Goal: Task Accomplishment & Management: Manage account settings

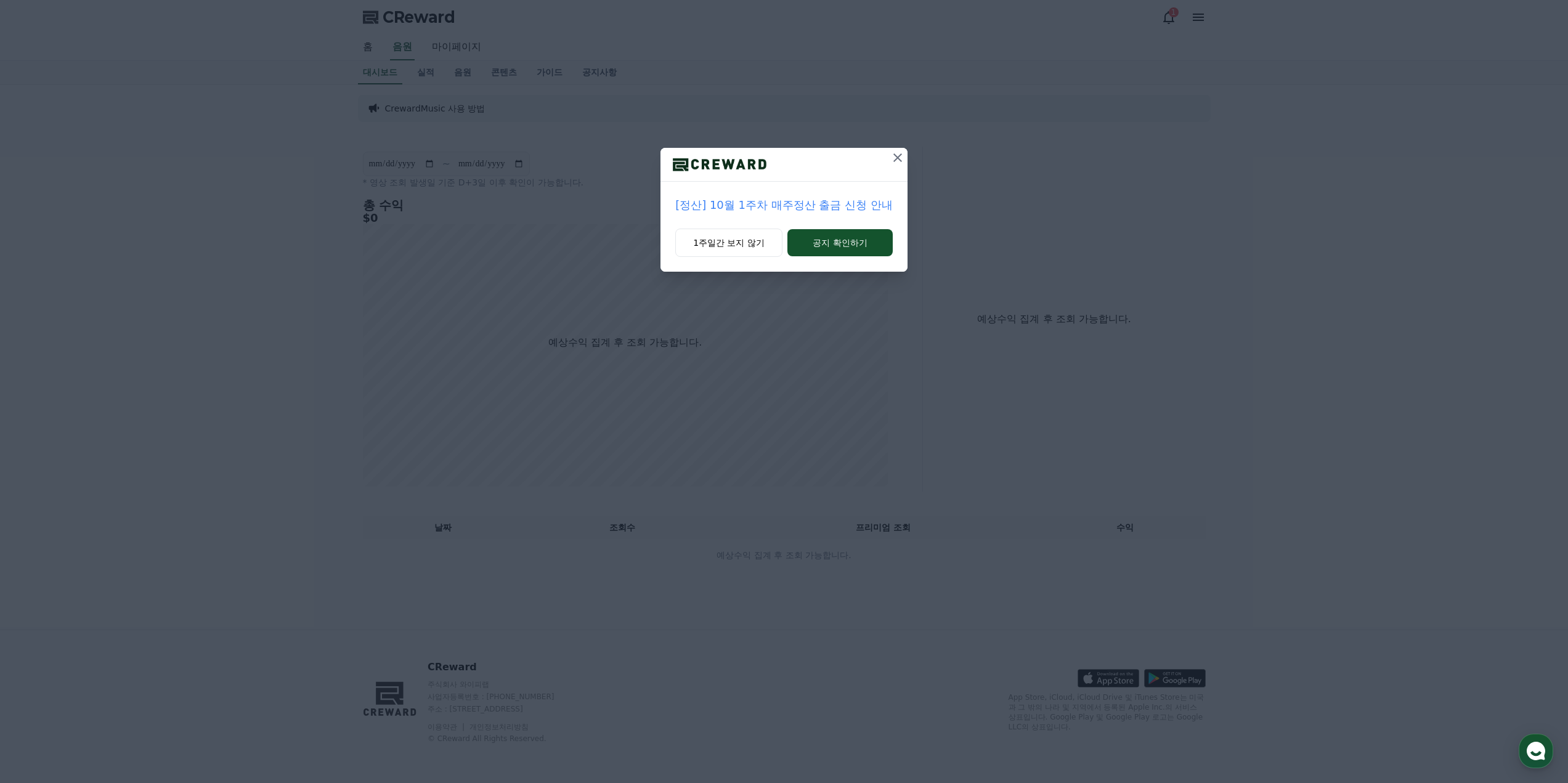
click at [894, 159] on icon at bounding box center [898, 158] width 15 height 15
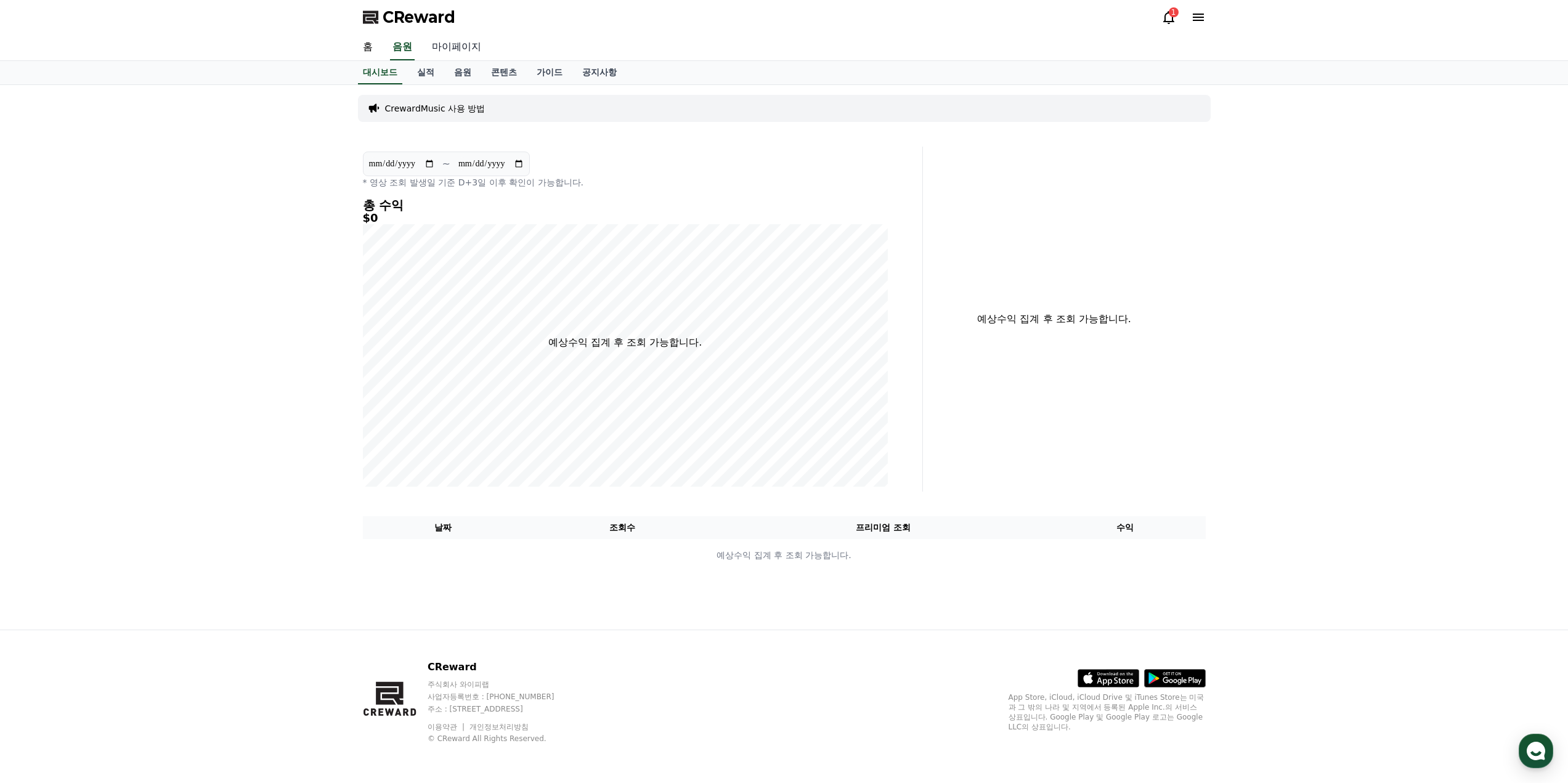
click at [457, 48] on link "마이페이지" at bounding box center [457, 47] width 69 height 26
select select "**********"
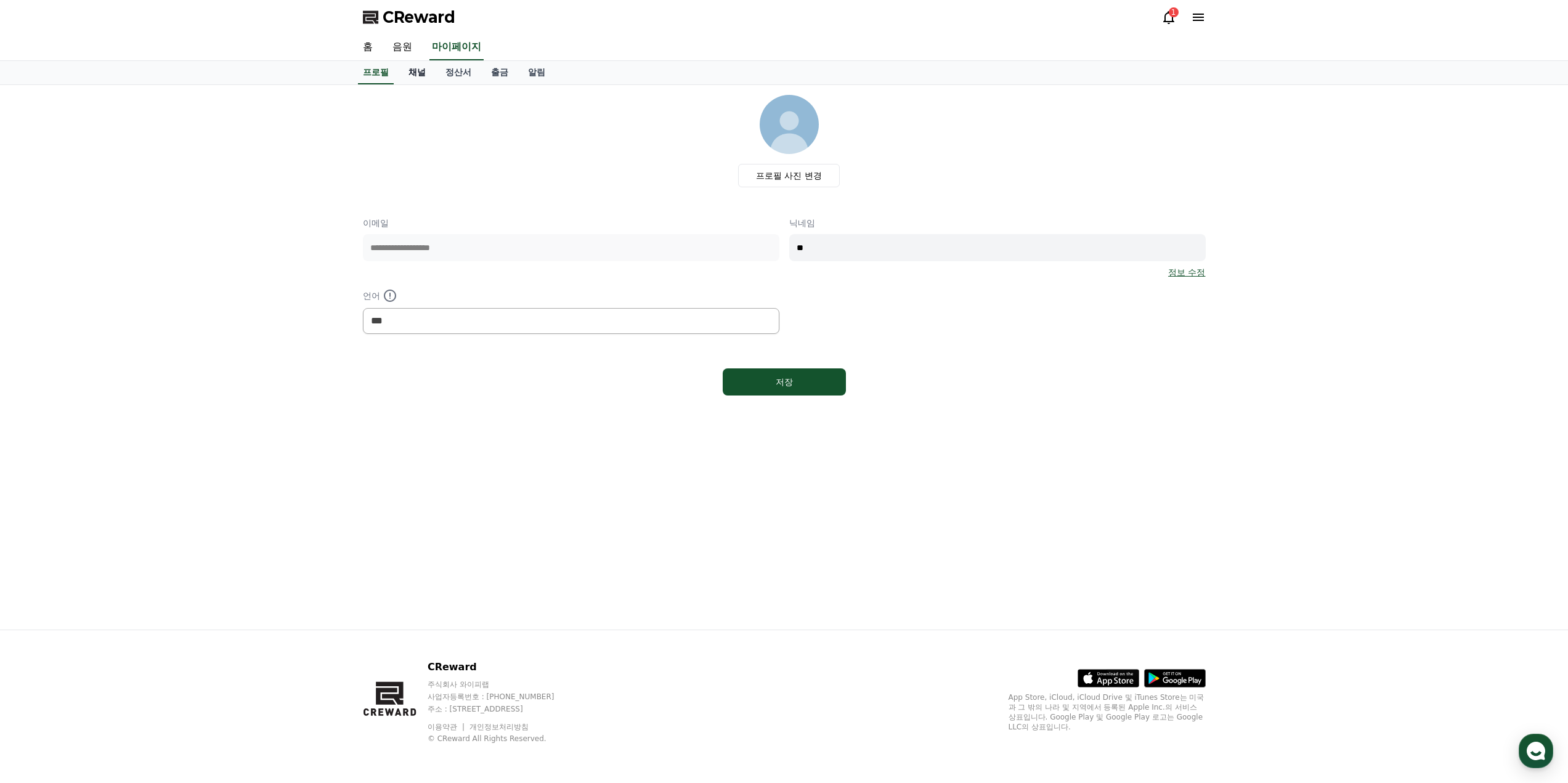
click at [423, 73] on link "채널" at bounding box center [417, 73] width 37 height 24
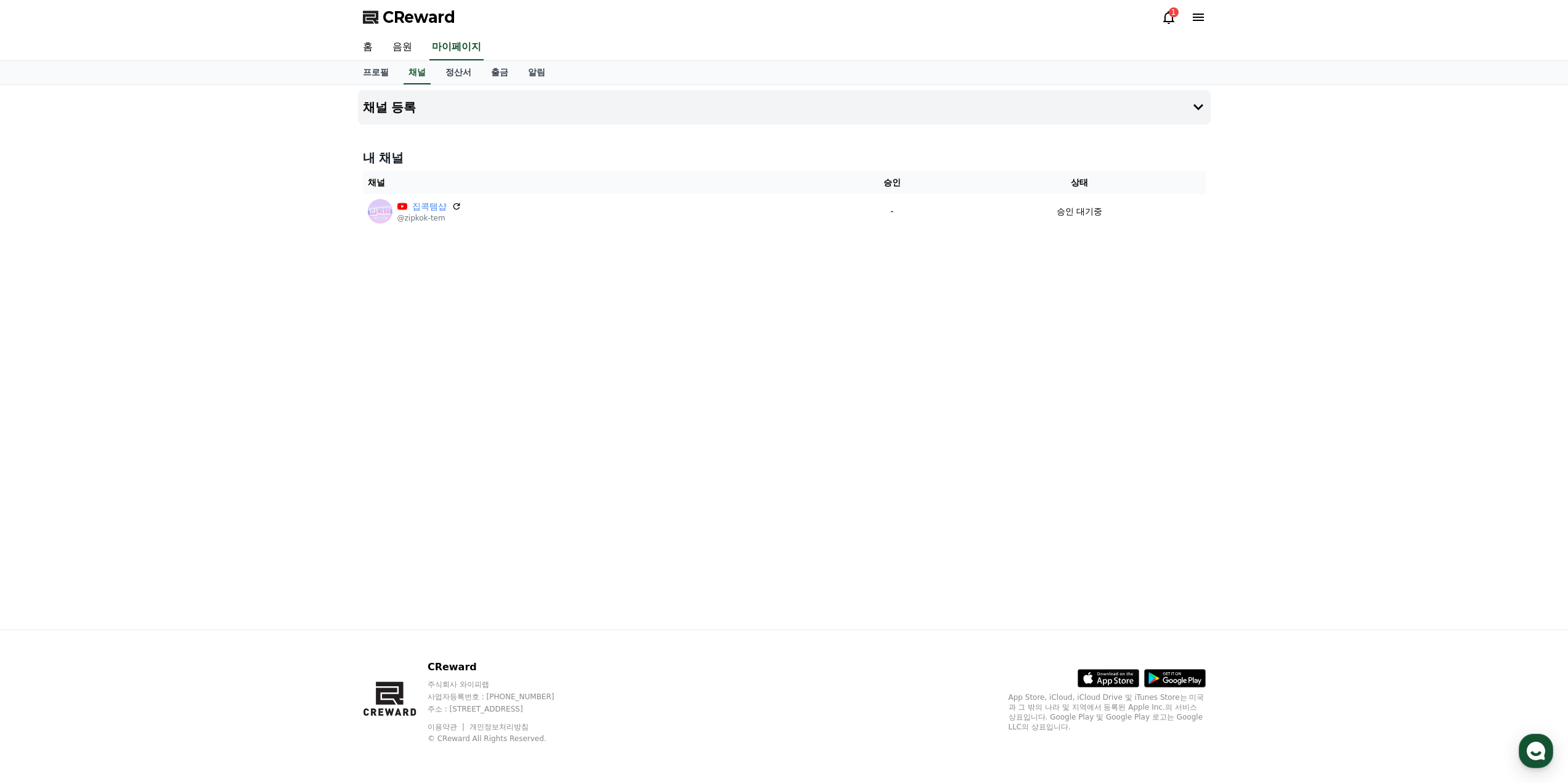
click at [1107, 303] on div "채널 등록 내 채널 채널 승인 상태 집콕템샵 @zipkok-tem - 승인 대기중" at bounding box center [784, 357] width 863 height 544
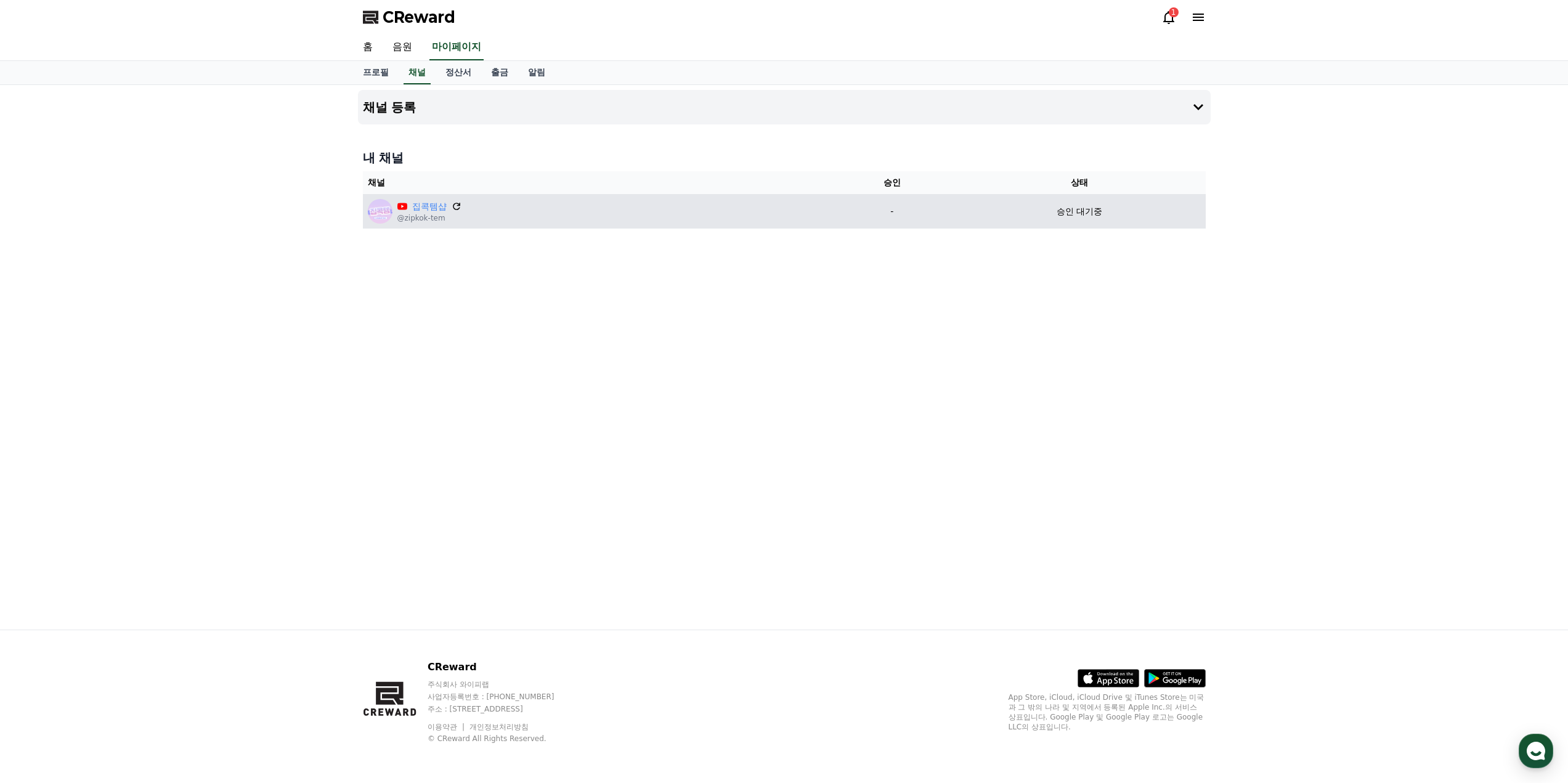
click at [456, 208] on icon at bounding box center [457, 206] width 11 height 11
click at [1091, 218] on td "승인 대기중" at bounding box center [1079, 211] width 252 height 34
drag, startPoint x: 1087, startPoint y: 218, endPoint x: 1043, endPoint y: 222, distance: 44.2
click at [1043, 222] on td "승인 대기중" at bounding box center [1079, 211] width 252 height 34
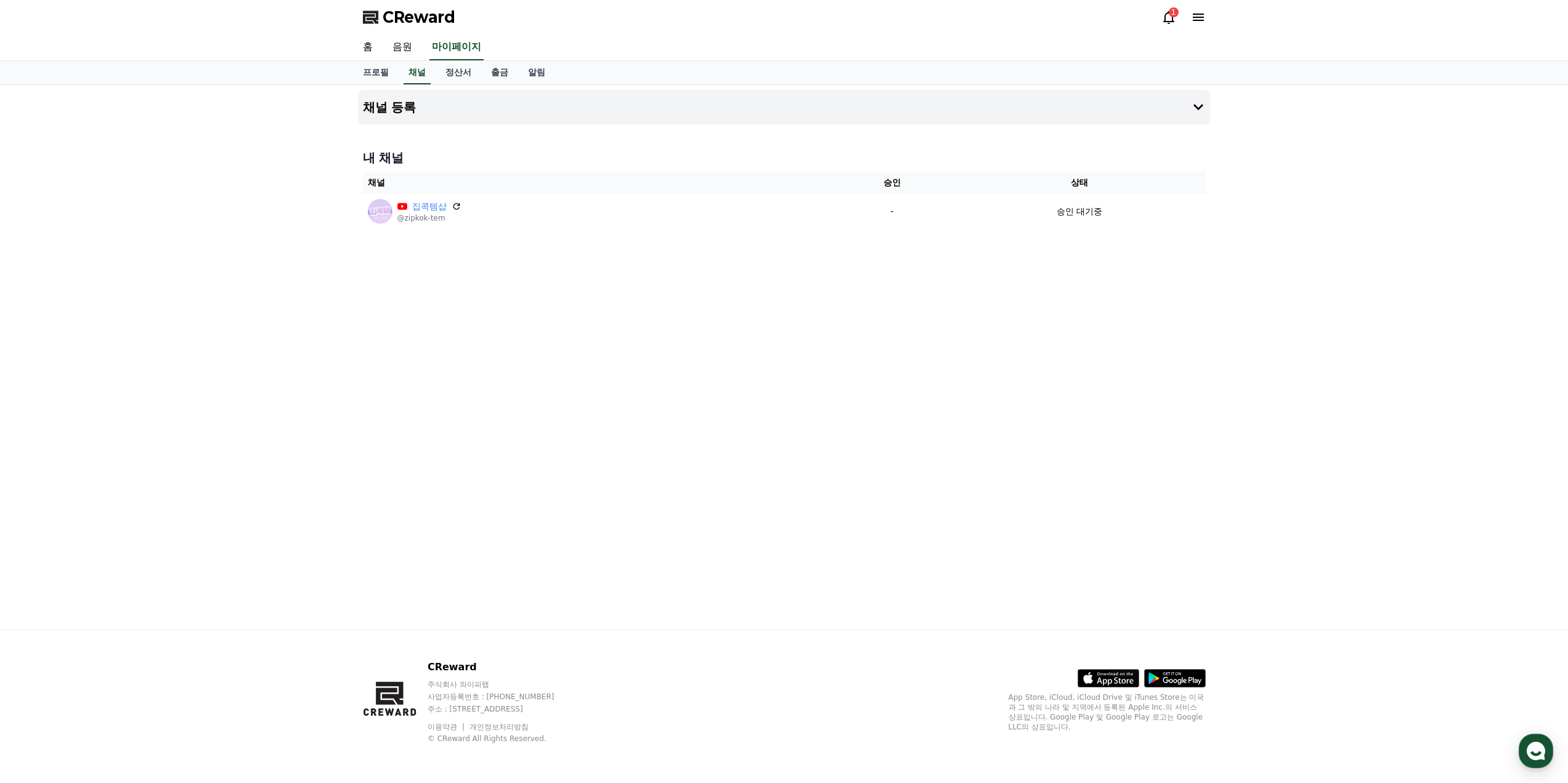
click at [944, 74] on div "프로필 채널 정산서 출금 알림" at bounding box center [784, 73] width 863 height 24
click at [1188, 105] on button "채널 등록" at bounding box center [784, 107] width 853 height 34
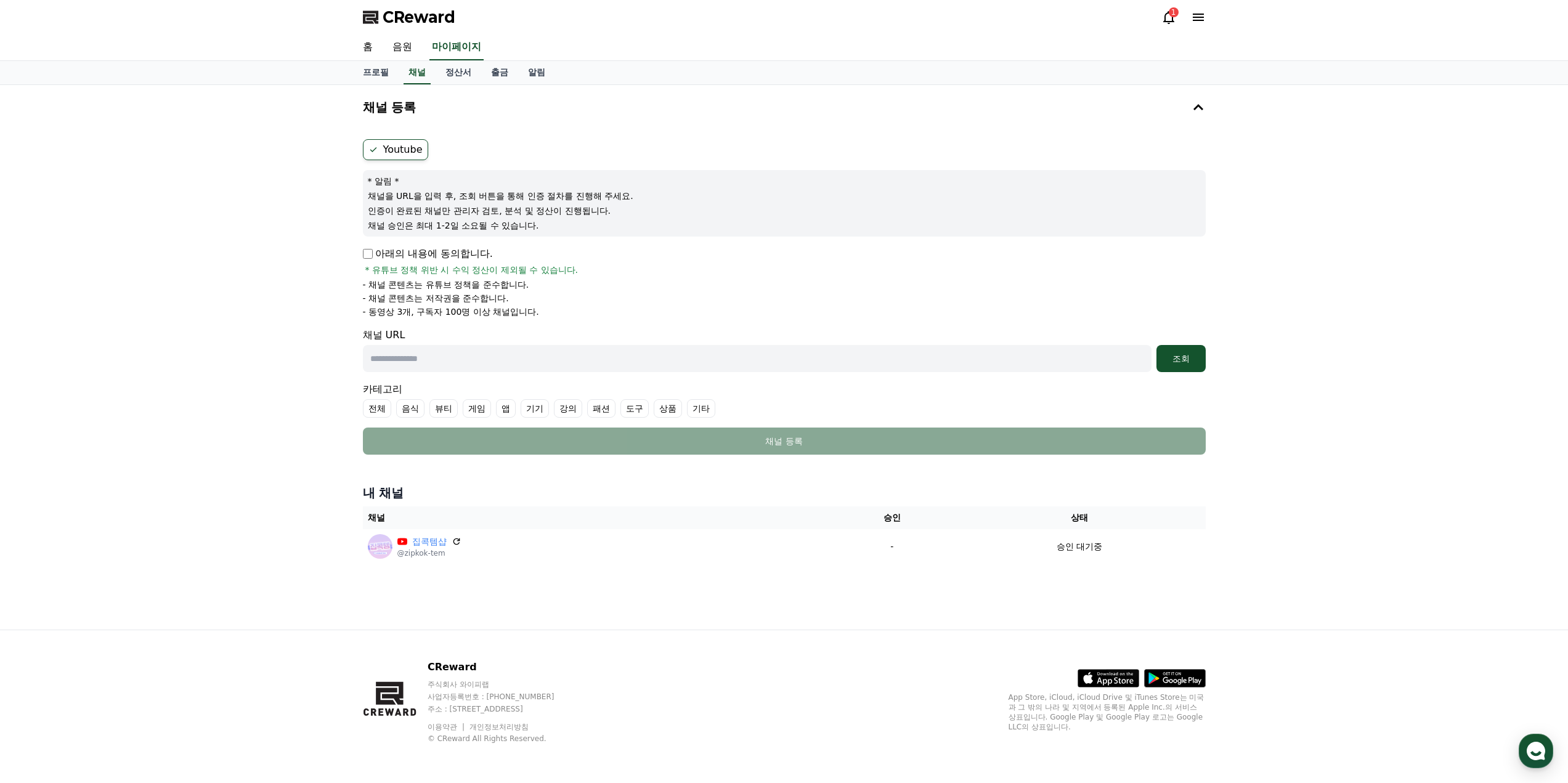
drag, startPoint x: 401, startPoint y: 206, endPoint x: 543, endPoint y: 216, distance: 142.4
click at [537, 214] on p "인증이 완료된 채널만 관리자 검토, 분석 및 정산이 진행됩니다." at bounding box center [784, 210] width 833 height 12
drag, startPoint x: 566, startPoint y: 213, endPoint x: 610, endPoint y: 210, distance: 44.1
click at [610, 210] on p "인증이 완료된 채널만 관리자 검토, 분석 및 정산이 진행됩니다." at bounding box center [784, 210] width 833 height 12
click at [647, 209] on p "인증이 완료된 채널만 관리자 검토, 분석 및 정산이 진행됩니다." at bounding box center [784, 210] width 833 height 12
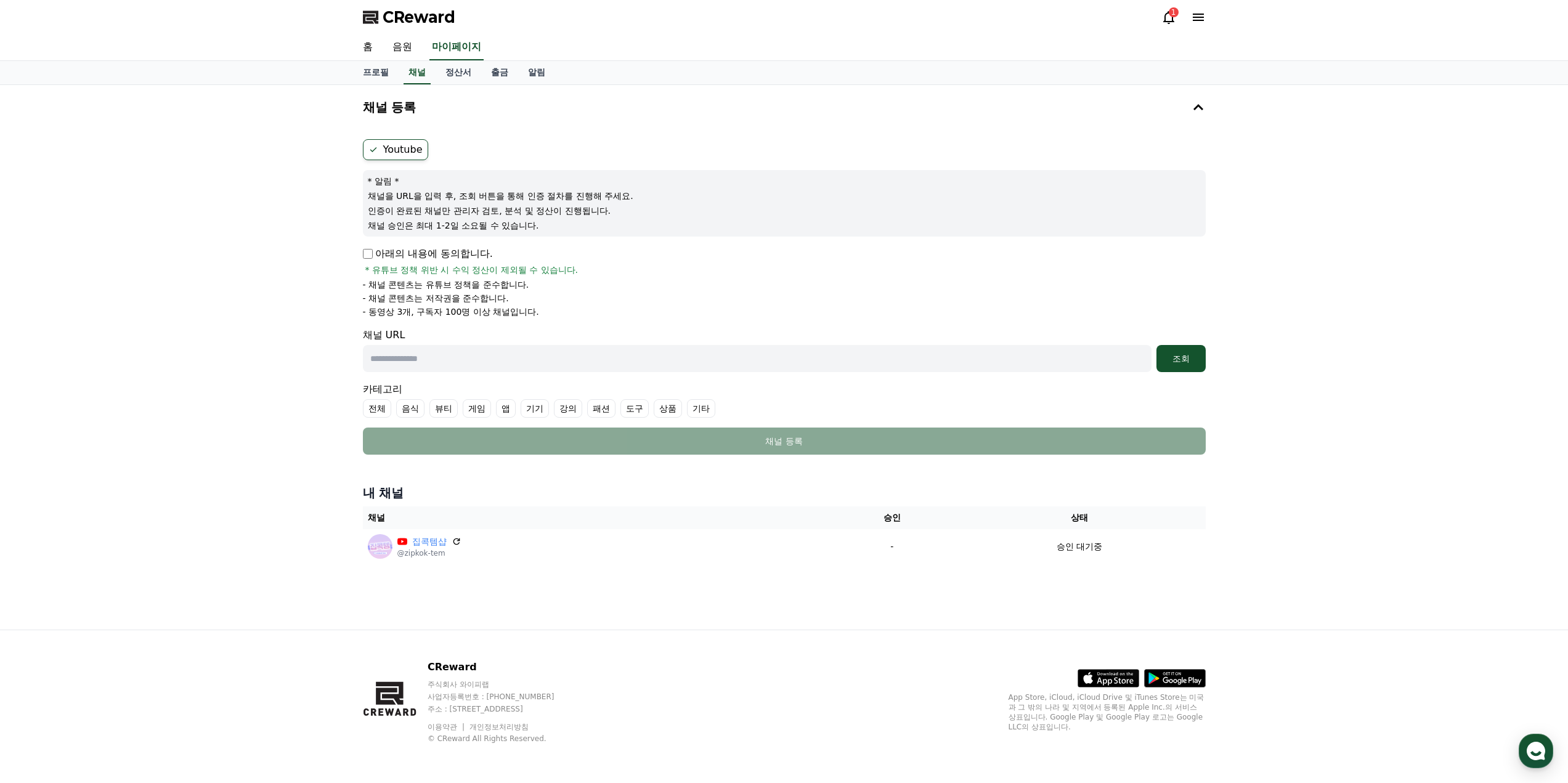
drag, startPoint x: 455, startPoint y: 220, endPoint x: 510, endPoint y: 223, distance: 55.1
click at [510, 223] on p "채널 승인은 최대 1-2일 소요될 수 있습니다." at bounding box center [784, 225] width 833 height 12
click at [542, 224] on p "채널 승인은 최대 1-2일 소요될 수 있습니다." at bounding box center [784, 225] width 833 height 12
click at [356, 253] on div "채널 등록 Youtube * 알림 * 채널을 URL을 입력 후, 조회 버튼을 통해 인증 절차를 진행해 주세요. 인증이 완료된 채널만 관리자 검…" at bounding box center [784, 357] width 863 height 544
drag, startPoint x: 379, startPoint y: 311, endPoint x: 492, endPoint y: 309, distance: 113.0
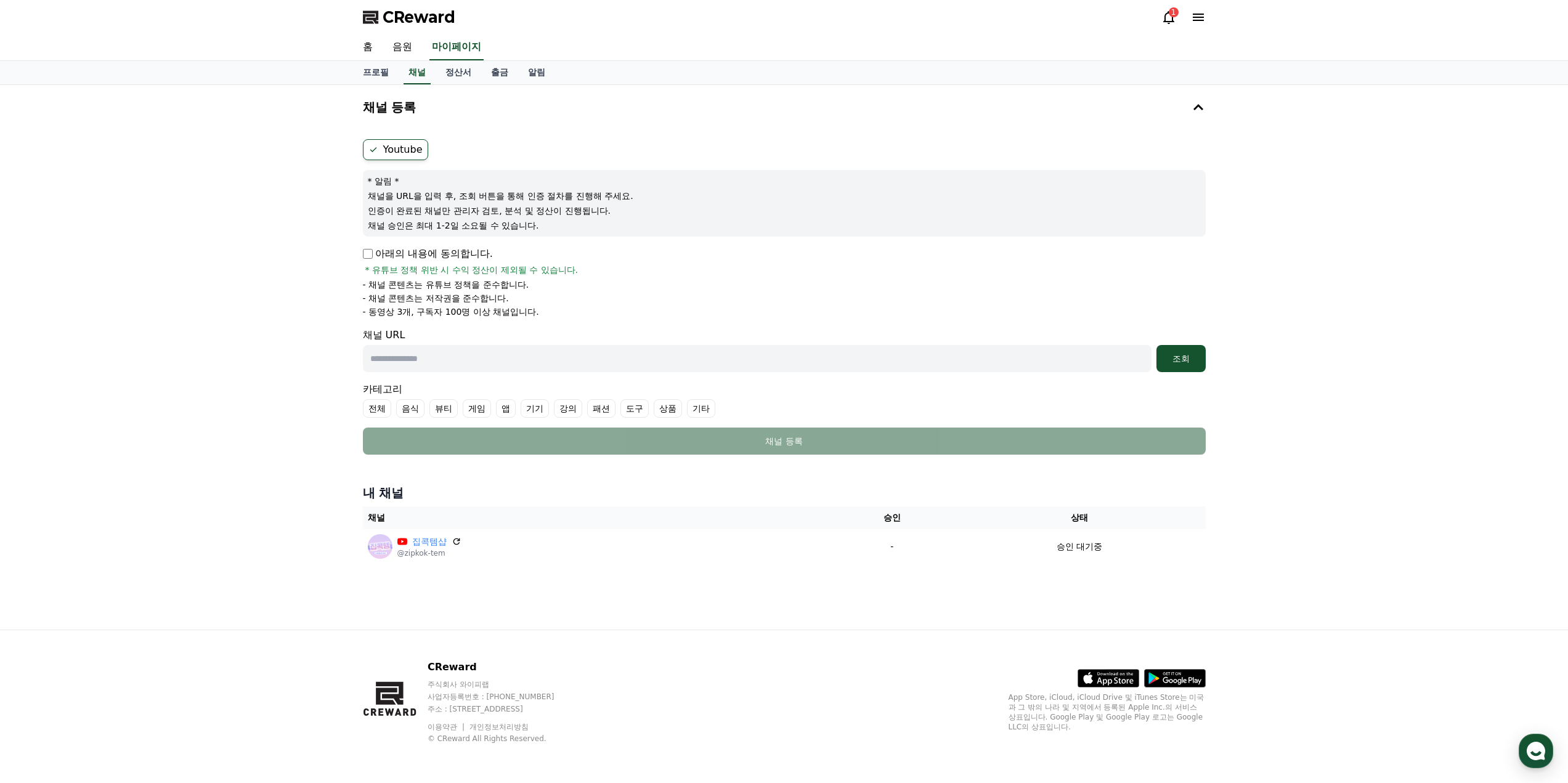
click at [489, 308] on p "- 동영상 3개, 구독자 100명 이상 채널입니다." at bounding box center [451, 312] width 176 height 12
drag, startPoint x: 498, startPoint y: 311, endPoint x: 553, endPoint y: 315, distance: 55.1
click at [553, 315] on li "- 동영상 3개, 구독자 100명 이상 채널입니다." at bounding box center [785, 312] width 843 height 12
click at [576, 311] on li "- 동영상 3개, 구독자 100명 이상 채널입니다." at bounding box center [785, 312] width 843 height 12
